Goal: Task Accomplishment & Management: Use online tool/utility

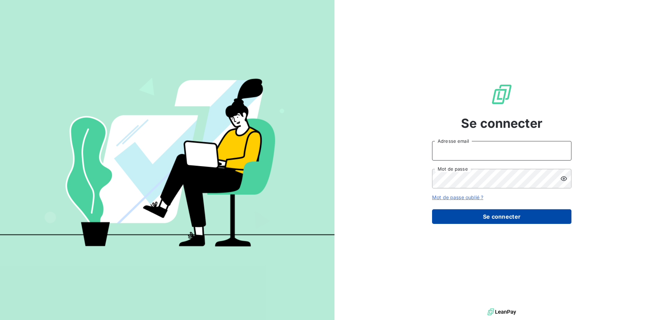
type input "[PERSON_NAME][EMAIL_ADDRESS][DOMAIN_NAME]"
click at [490, 215] on button "Se connecter" at bounding box center [501, 216] width 139 height 15
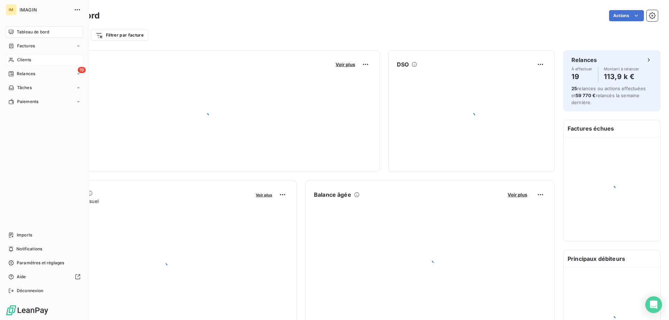
click at [13, 58] on icon at bounding box center [11, 60] width 6 height 6
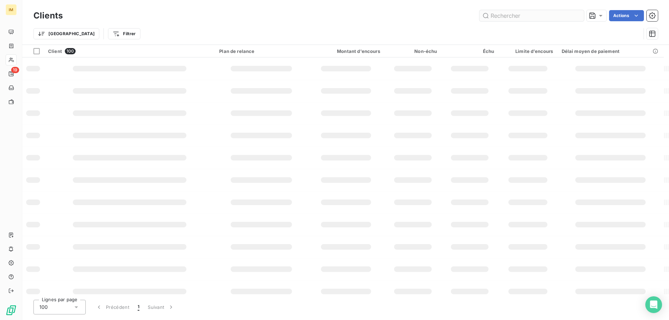
click at [523, 13] on input "text" at bounding box center [532, 15] width 105 height 11
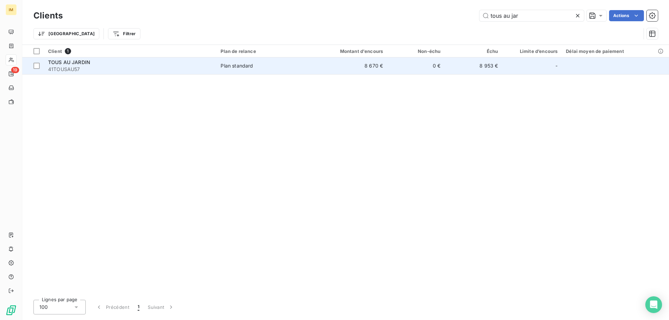
type input "tous au jar"
click at [169, 68] on span "41TOUSAU57" at bounding box center [130, 69] width 164 height 7
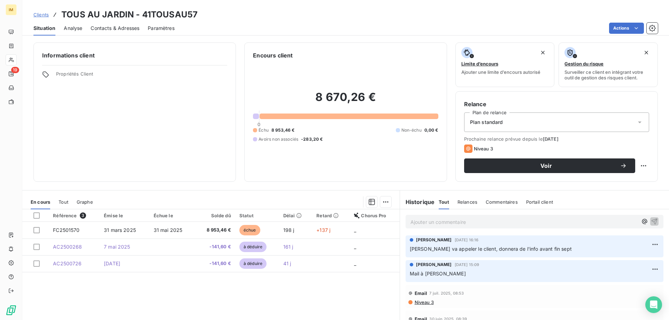
click at [112, 30] on span "Contacts & Adresses" at bounding box center [115, 28] width 49 height 7
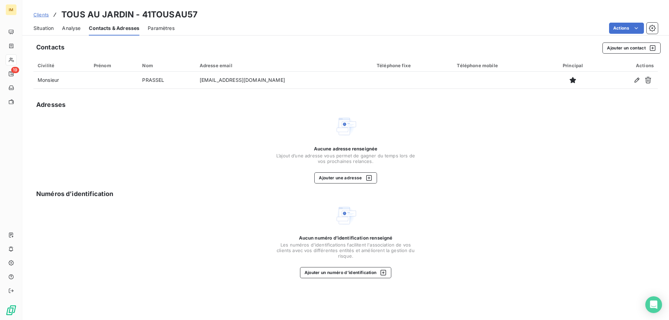
click at [45, 29] on span "Situation" at bounding box center [43, 28] width 20 height 7
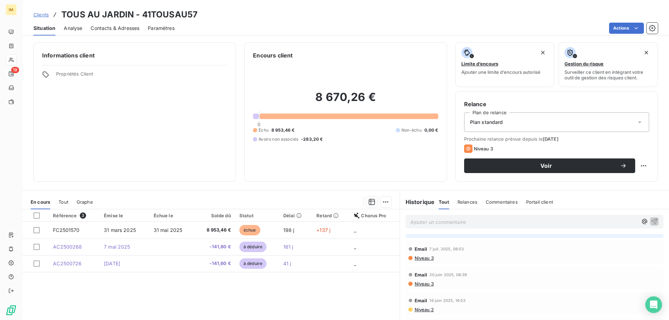
scroll to position [54, 0]
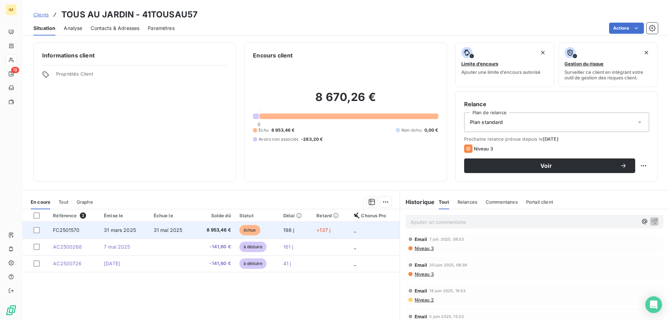
click at [225, 228] on span "8 953,46 €" at bounding box center [215, 230] width 32 height 7
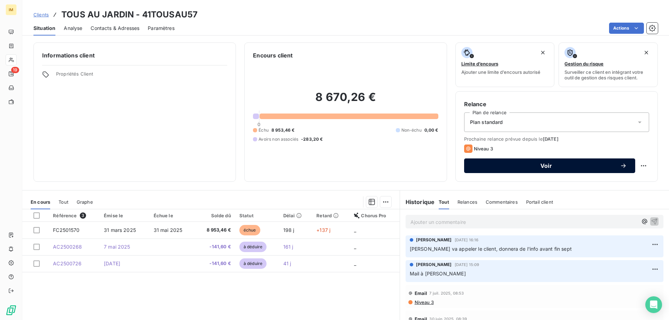
click at [601, 165] on span "Voir" at bounding box center [546, 166] width 147 height 6
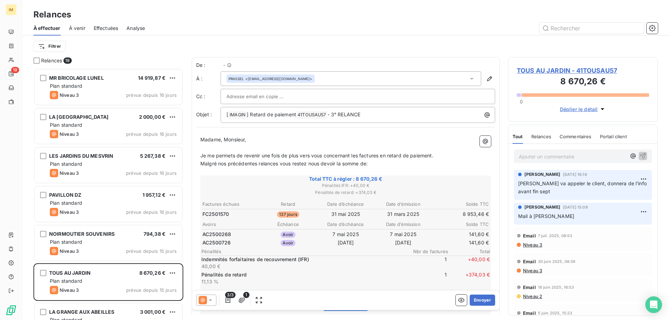
scroll to position [247, 145]
click at [211, 302] on icon at bounding box center [210, 300] width 7 height 7
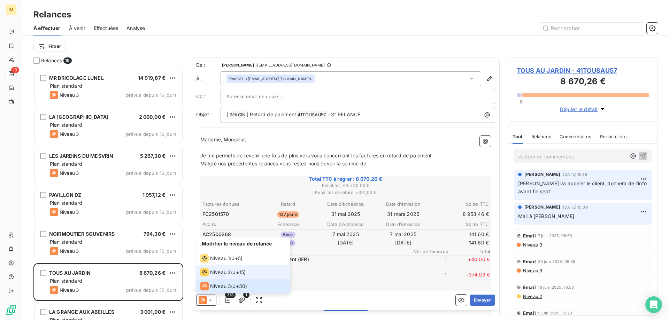
click at [214, 274] on span "Niveau 2" at bounding box center [220, 272] width 21 height 7
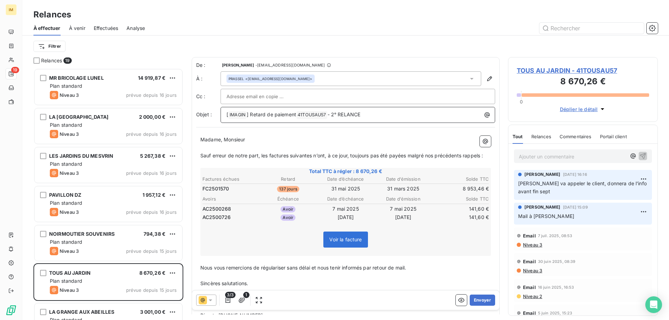
click at [335, 113] on span "- 2° RELANCE" at bounding box center [344, 115] width 33 height 6
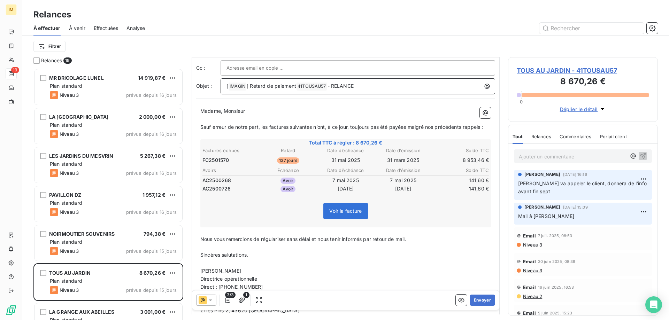
scroll to position [0, 0]
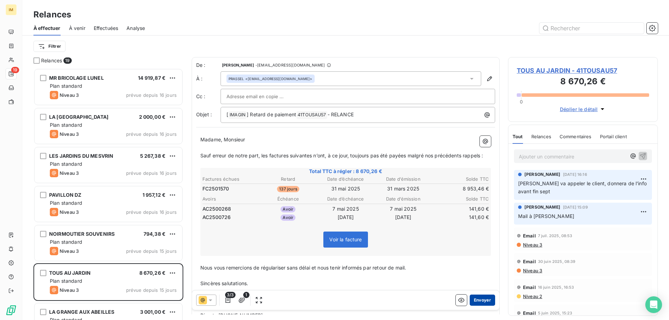
click at [485, 302] on button "Envoyer" at bounding box center [482, 300] width 25 height 11
